Goal: Browse casually

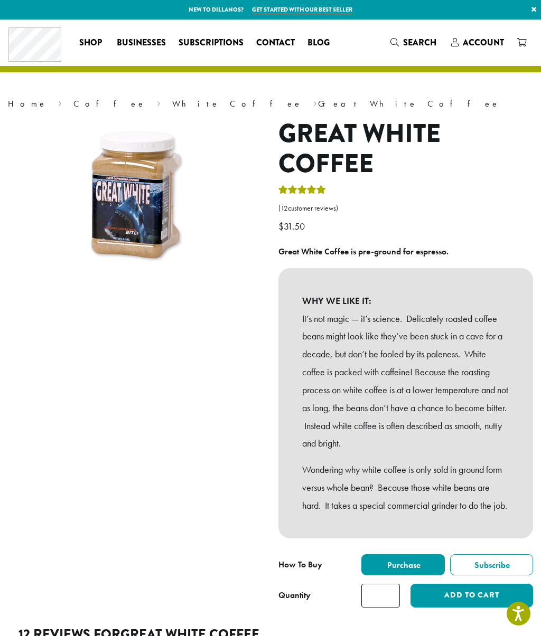
click at [172, 102] on link "White Coffee" at bounding box center [237, 103] width 130 height 11
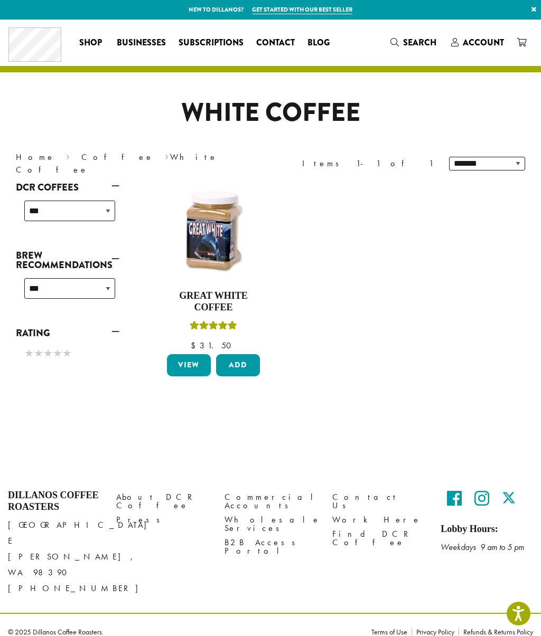
click at [143, 42] on span "Businesses" at bounding box center [141, 42] width 49 height 13
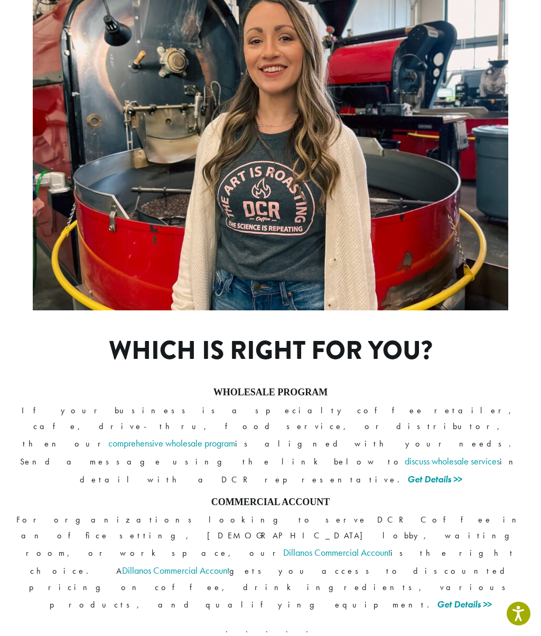
scroll to position [590, 0]
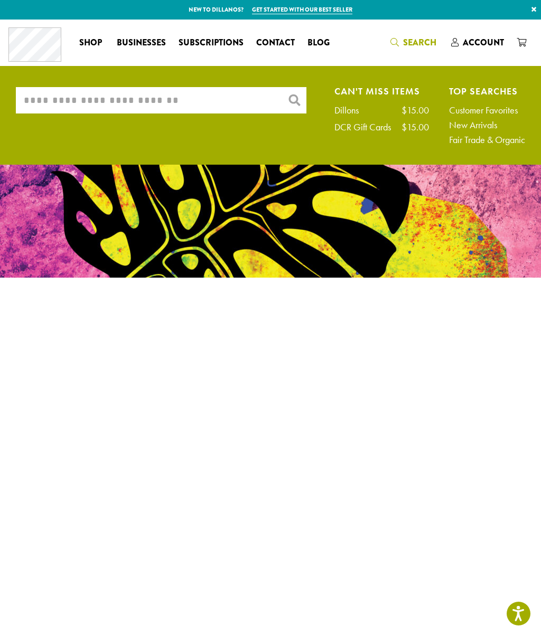
click at [207, 107] on input "What are you searching for?" at bounding box center [161, 100] width 291 height 26
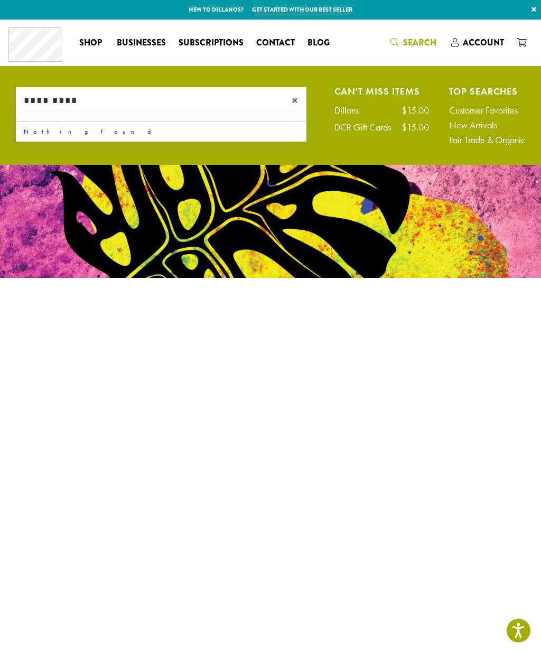
type input "*********"
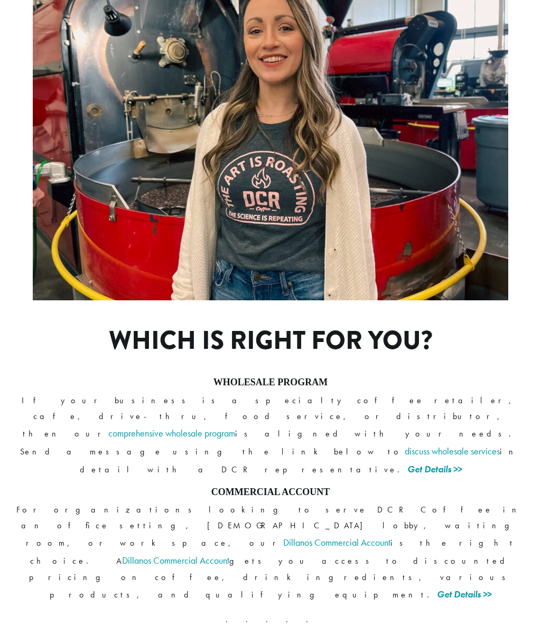
scroll to position [590, 0]
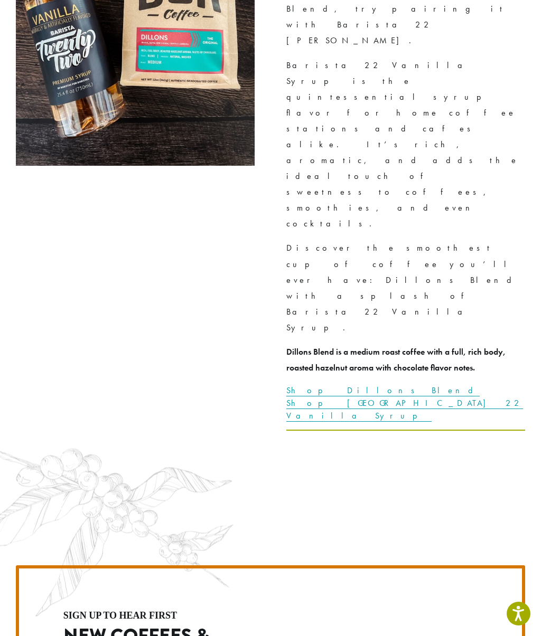
scroll to position [2948, 0]
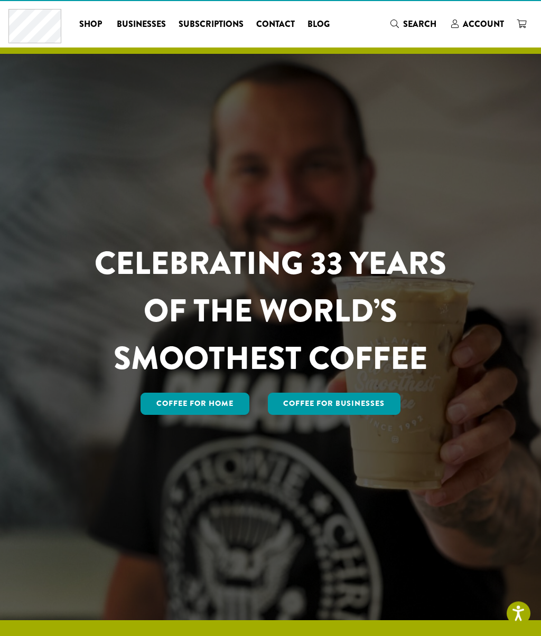
scroll to position [0, 0]
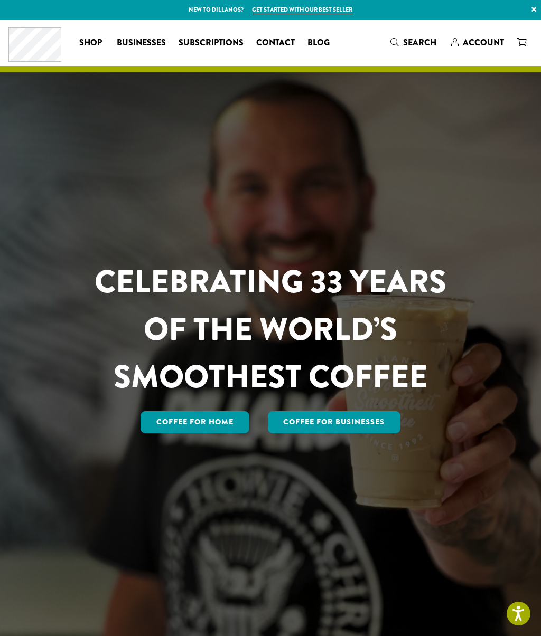
click at [90, 26] on div "Coffee All Coffees Best Sellers Blends Single Origins Dillanos Limited Organic …" at bounding box center [171, 42] width 327 height 34
click at [99, 34] on link "Shop" at bounding box center [92, 42] width 38 height 17
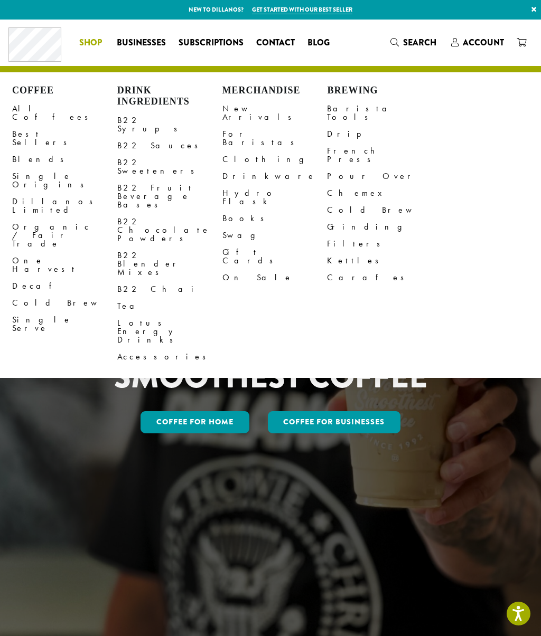
click at [316, 36] on span "Blog" at bounding box center [318, 42] width 22 height 13
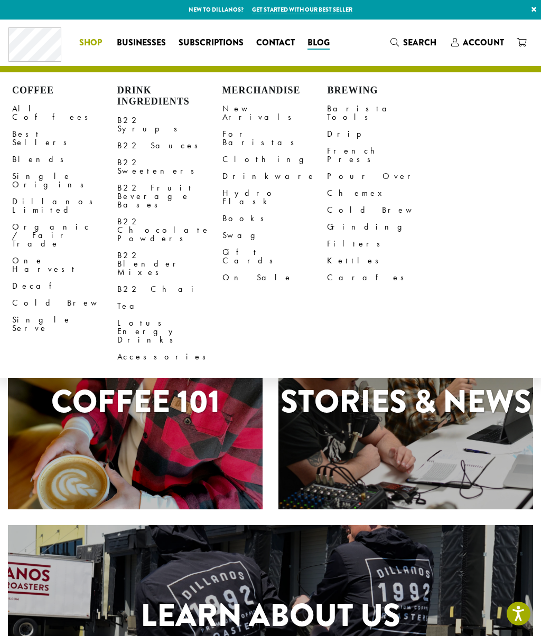
click at [302, 332] on div "Stories & News" at bounding box center [405, 403] width 255 height 211
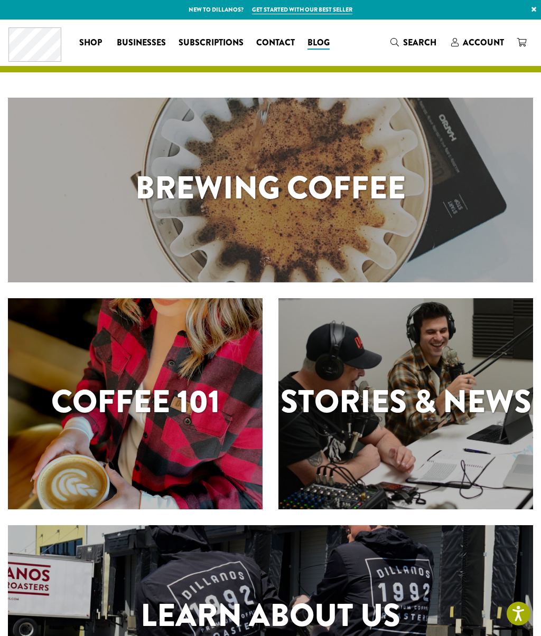
click at [261, 326] on div "Coffee 101" at bounding box center [135, 403] width 255 height 211
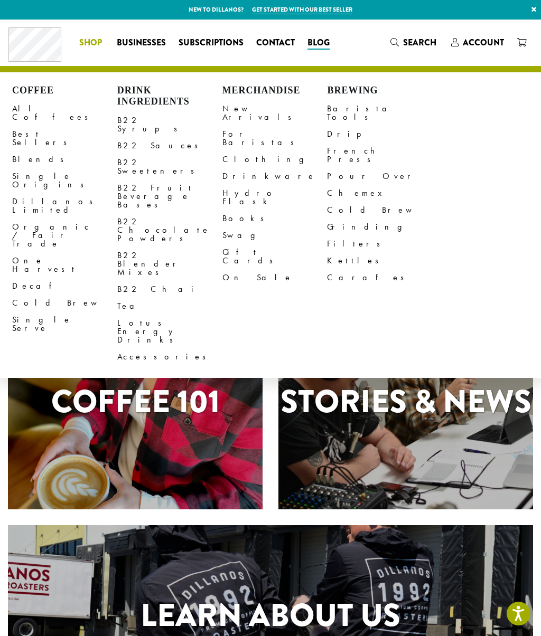
click at [46, 112] on link "All Coffees" at bounding box center [64, 112] width 105 height 25
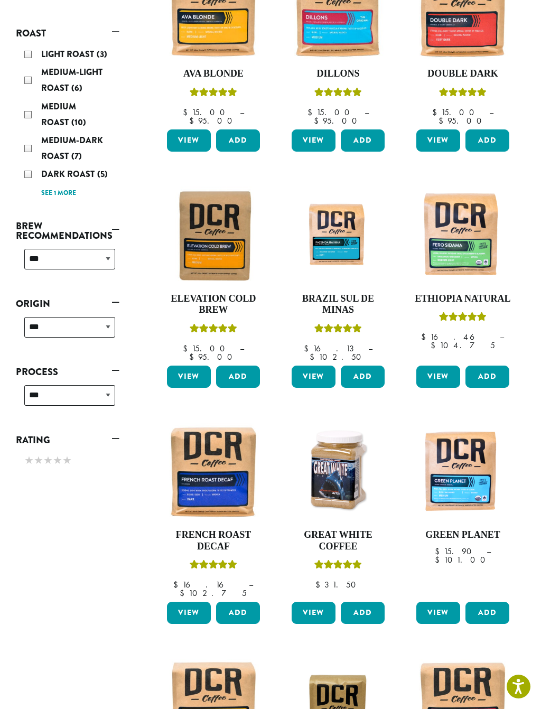
scroll to position [252, 0]
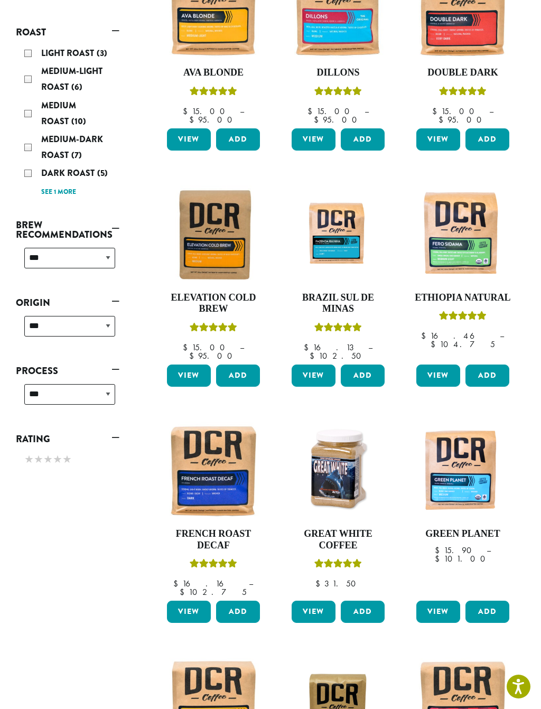
click at [349, 425] on img at bounding box center [338, 471] width 98 height 98
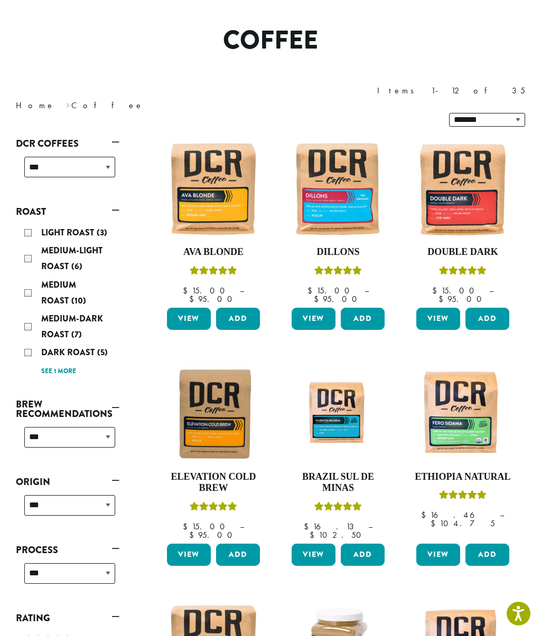
scroll to position [0, 0]
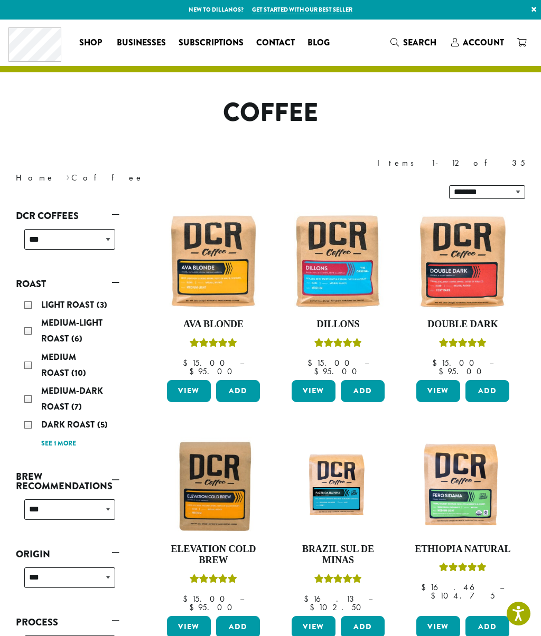
click at [309, 303] on link "Dillons $ 15.00 – $ 95.00 Price range: $15.00 through $95.00" at bounding box center [338, 294] width 98 height 164
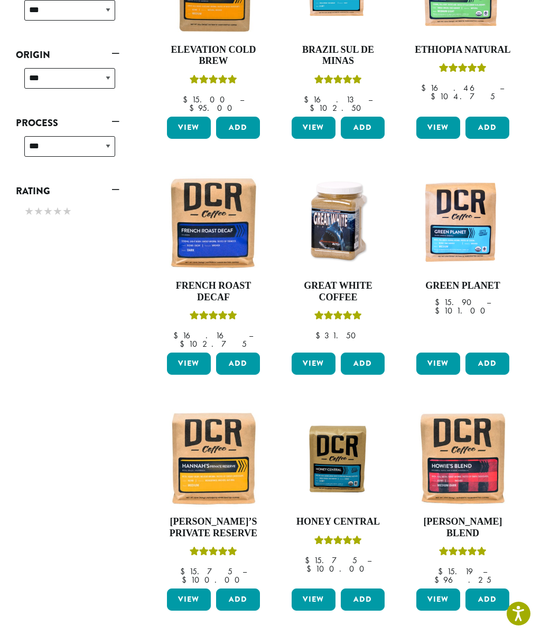
scroll to position [499, 0]
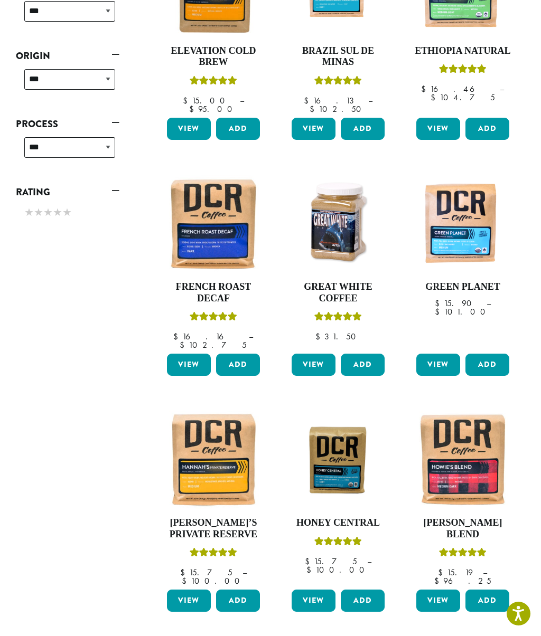
click at [343, 181] on img at bounding box center [338, 224] width 98 height 98
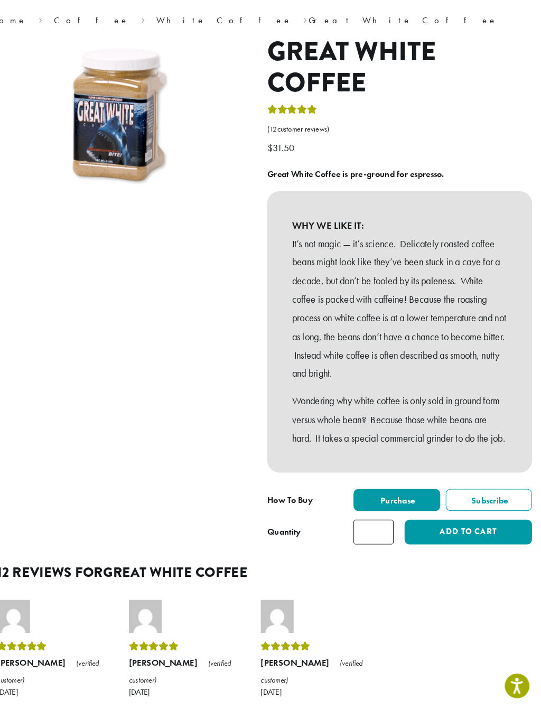
scroll to position [61, 0]
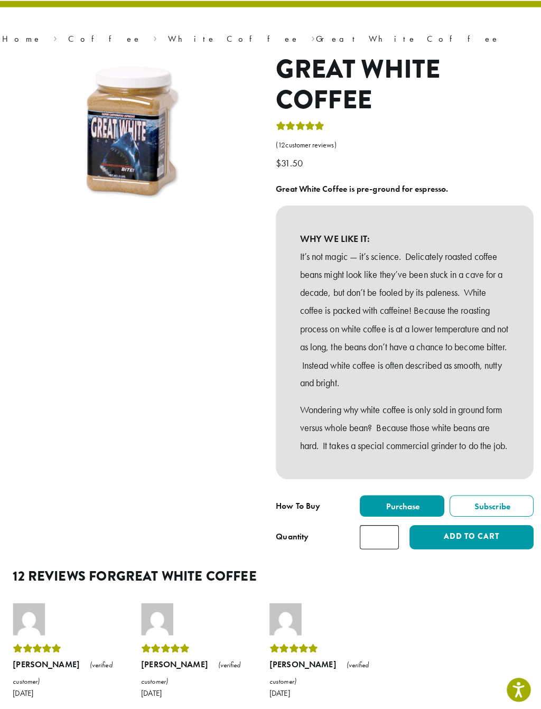
click at [129, 140] on img at bounding box center [135, 137] width 158 height 158
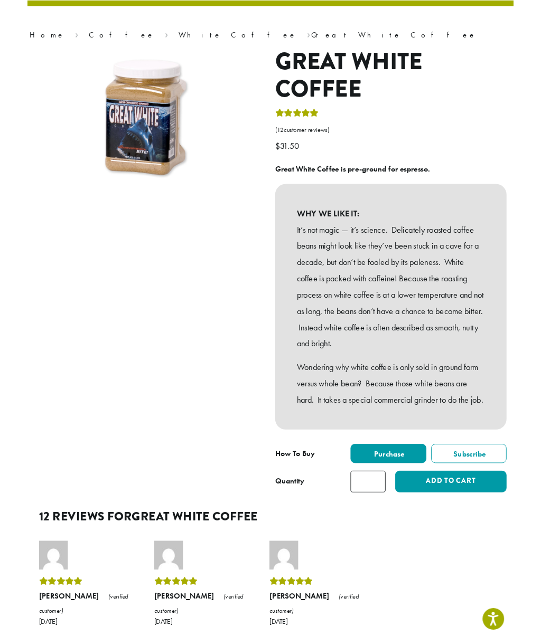
scroll to position [43, 0]
